Goal: Task Accomplishment & Management: Use online tool/utility

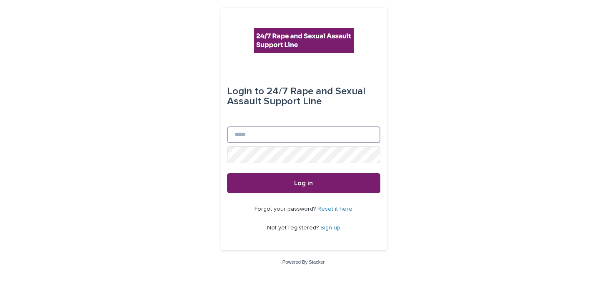
click at [302, 132] on input "Email" at bounding box center [303, 134] width 153 height 17
type input "**********"
click at [227, 173] on button "Log in" at bounding box center [303, 183] width 153 height 20
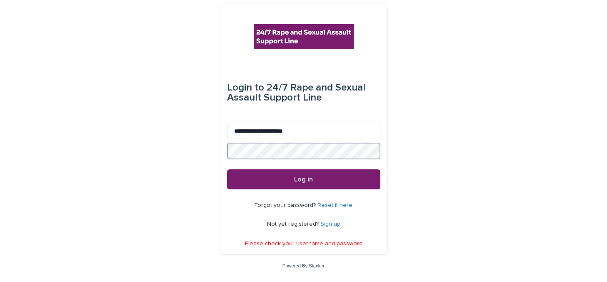
click at [227, 169] on button "Log in" at bounding box center [303, 179] width 153 height 20
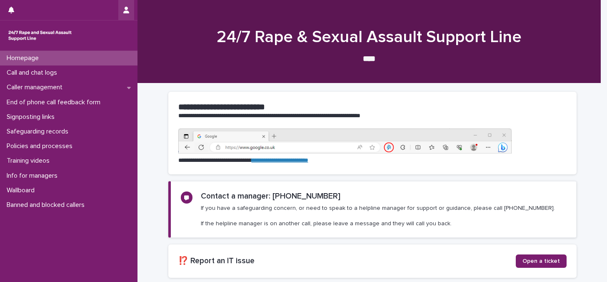
click at [127, 11] on icon "button" at bounding box center [126, 10] width 6 height 7
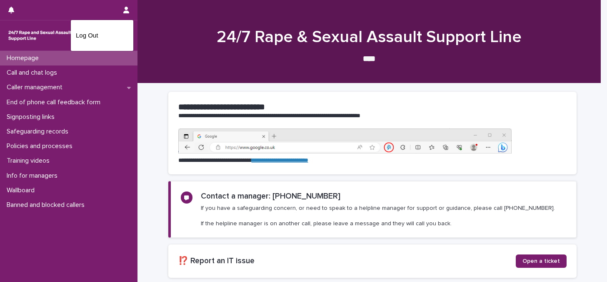
click at [84, 7] on div at bounding box center [303, 141] width 607 height 282
